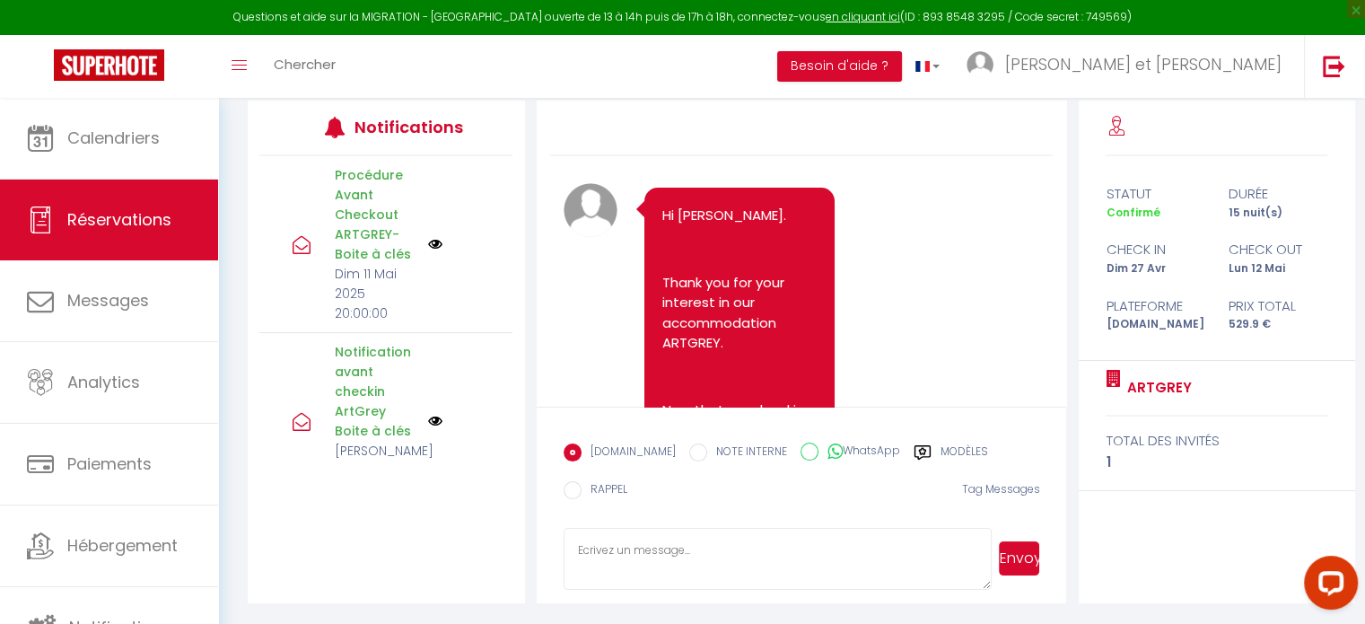
scroll to position [5385, 0]
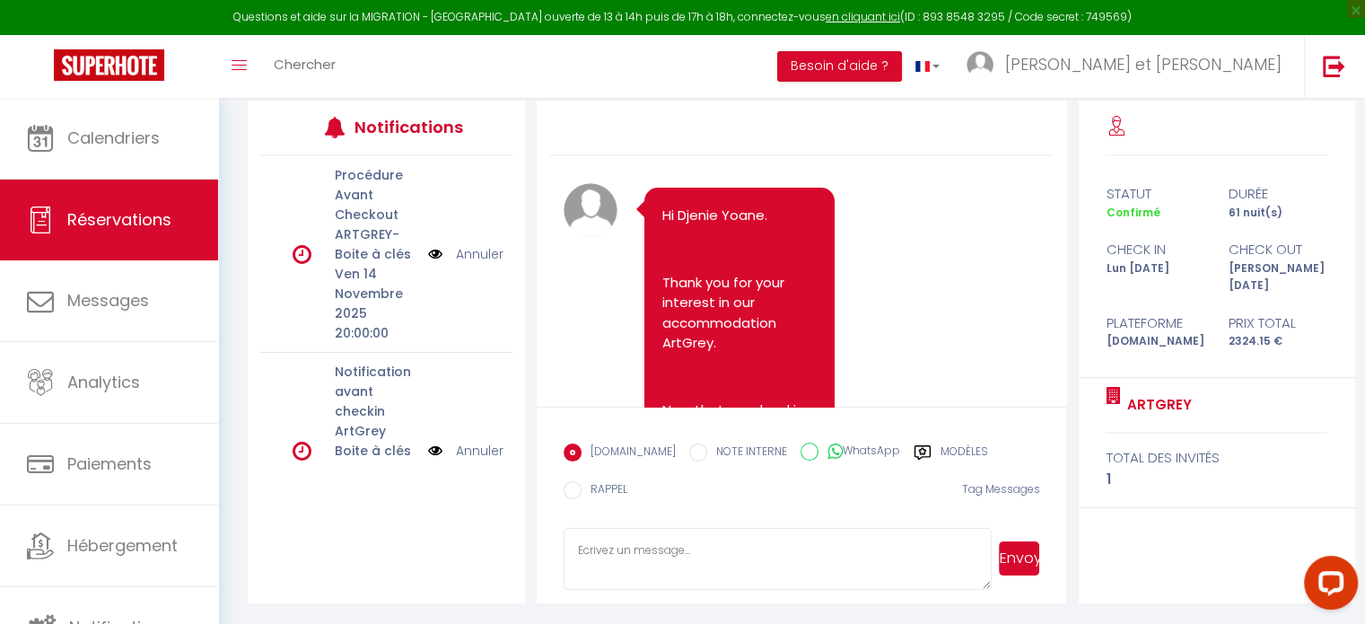
scroll to position [1560, 0]
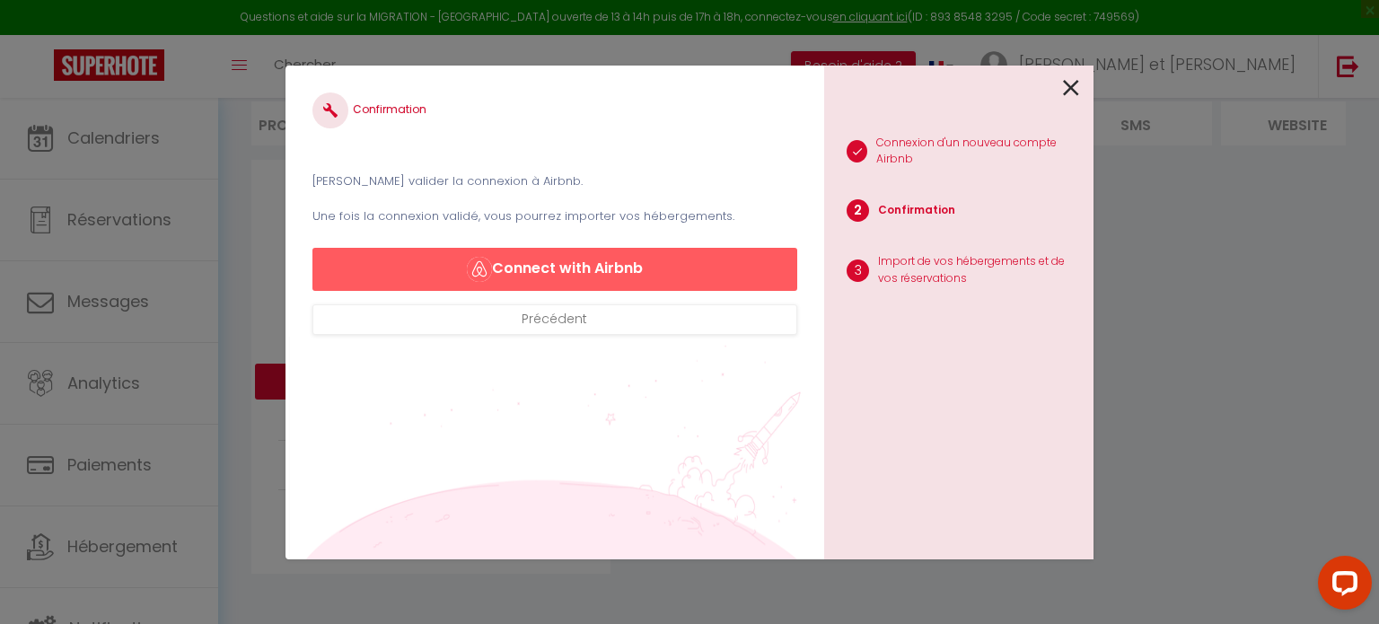
scroll to position [145, 0]
